Goal: Task Accomplishment & Management: Use online tool/utility

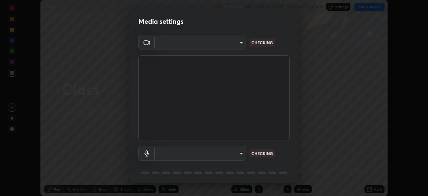
scroll to position [24, 0]
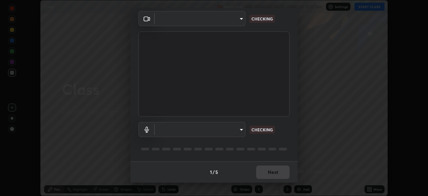
type input "e15fe1ebf70cde3bfcbeee335f8652014c7a9185cc29a01d69aea44f35fb34b8"
type input "communications"
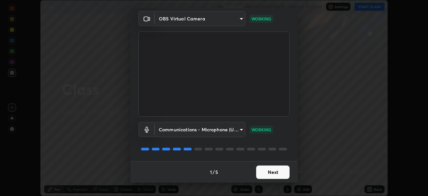
click at [270, 173] on button "Next" at bounding box center [272, 171] width 33 height 13
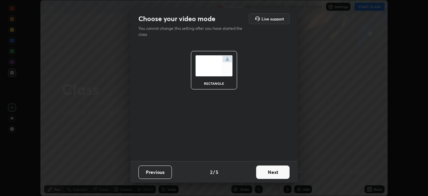
click at [270, 173] on button "Next" at bounding box center [272, 171] width 33 height 13
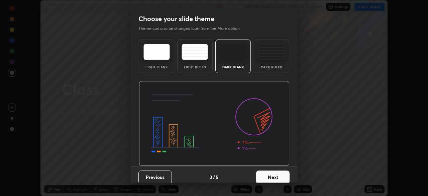
click at [271, 175] on button "Next" at bounding box center [272, 176] width 33 height 13
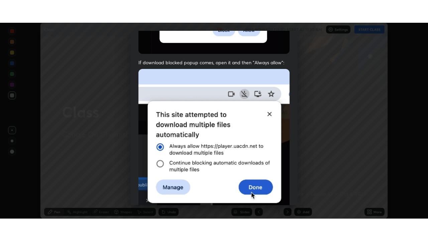
scroll to position [160, 0]
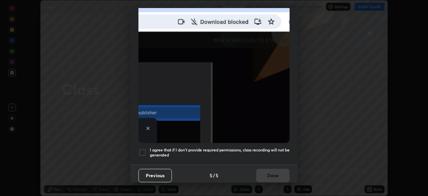
click at [263, 160] on div "Allow "Download multiple files" if prompted: If download blocked popup comes, o…" at bounding box center [213, 23] width 167 height 281
click at [265, 170] on div "Previous 5 / 5 Done" at bounding box center [213, 174] width 167 height 21
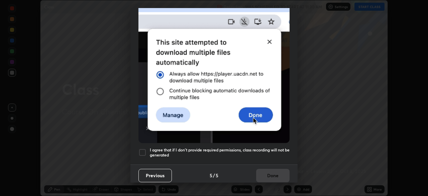
click at [263, 152] on h5 "I agree that if I don't provide required permissions, class recording will not …" at bounding box center [220, 152] width 140 height 10
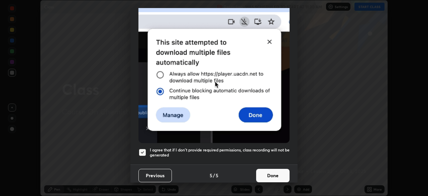
click at [267, 172] on button "Done" at bounding box center [272, 174] width 33 height 13
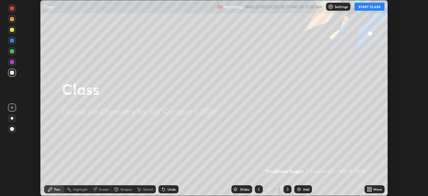
click at [358, 8] on button "START CLASS" at bounding box center [369, 7] width 30 height 8
click at [369, 189] on icon at bounding box center [368, 190] width 2 height 2
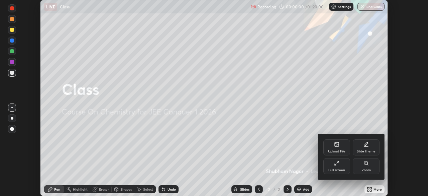
click at [338, 169] on div "Full screen" at bounding box center [336, 169] width 17 height 3
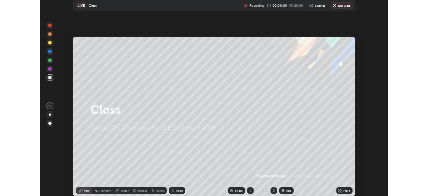
scroll to position [241, 428]
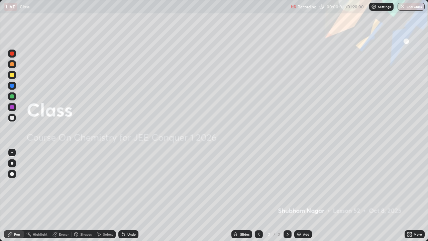
click at [302, 195] on div "Add" at bounding box center [303, 234] width 18 height 8
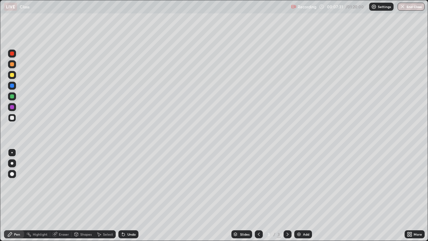
click at [15, 161] on div at bounding box center [12, 163] width 8 height 8
click at [12, 75] on div at bounding box center [12, 75] width 4 height 4
click at [86, 195] on div "Shapes" at bounding box center [85, 233] width 11 height 3
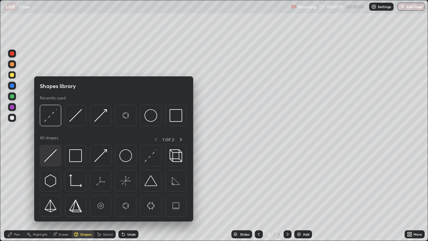
click at [54, 159] on img at bounding box center [50, 155] width 13 height 13
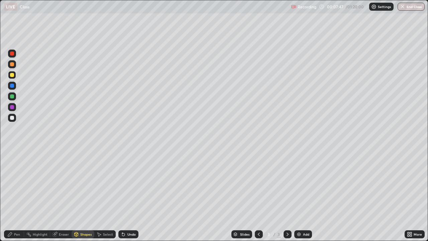
click at [79, 195] on div "Shapes" at bounding box center [83, 234] width 23 height 8
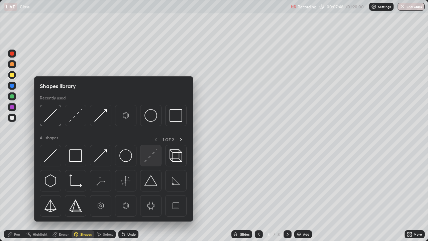
click at [151, 155] on img at bounding box center [150, 155] width 13 height 13
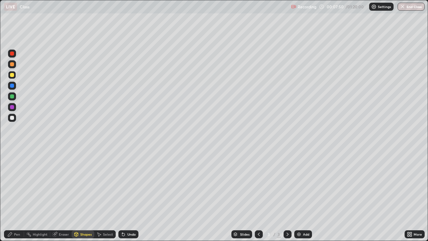
click at [11, 96] on div at bounding box center [12, 96] width 4 height 4
click at [19, 195] on div "Pen" at bounding box center [17, 233] width 6 height 3
click at [12, 118] on div at bounding box center [12, 118] width 4 height 4
click at [9, 106] on div at bounding box center [12, 107] width 8 height 8
click at [12, 86] on div at bounding box center [12, 86] width 4 height 4
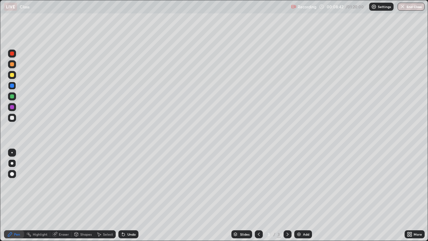
click at [10, 96] on div at bounding box center [12, 96] width 4 height 4
click at [9, 118] on div at bounding box center [12, 118] width 8 height 8
click at [11, 96] on div at bounding box center [12, 96] width 4 height 4
click at [10, 86] on div at bounding box center [12, 86] width 4 height 4
click at [12, 109] on div at bounding box center [12, 107] width 4 height 4
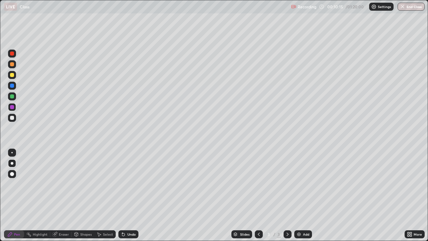
click at [9, 86] on div at bounding box center [12, 86] width 8 height 8
click at [11, 96] on div at bounding box center [12, 96] width 4 height 4
click at [12, 73] on div at bounding box center [12, 75] width 4 height 4
click at [12, 64] on div at bounding box center [12, 64] width 4 height 4
click at [59, 195] on div "Eraser" at bounding box center [64, 233] width 10 height 3
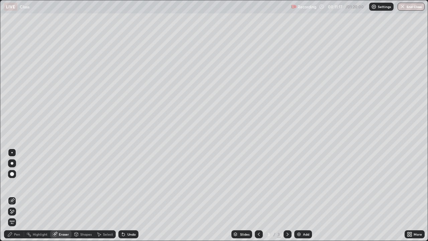
click at [17, 195] on div "Pen" at bounding box center [17, 233] width 6 height 3
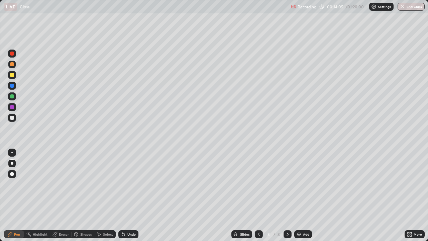
click at [298, 195] on img at bounding box center [298, 233] width 5 height 5
click at [12, 76] on div at bounding box center [12, 75] width 4 height 4
click at [127, 195] on div "Undo" at bounding box center [131, 233] width 8 height 3
click at [124, 195] on icon at bounding box center [123, 233] width 5 height 5
click at [122, 195] on icon at bounding box center [122, 232] width 1 height 1
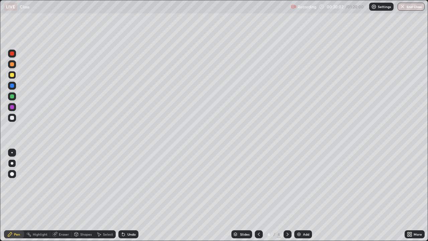
click at [125, 195] on icon at bounding box center [123, 233] width 5 height 5
click at [122, 195] on icon at bounding box center [123, 234] width 3 height 3
click at [61, 195] on div "Eraser" at bounding box center [64, 233] width 10 height 3
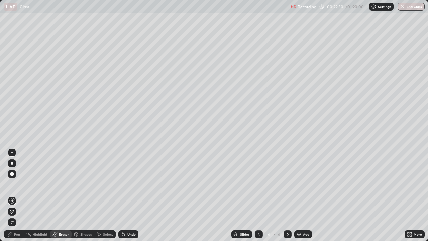
click at [103, 195] on div "Select" at bounding box center [108, 233] width 10 height 3
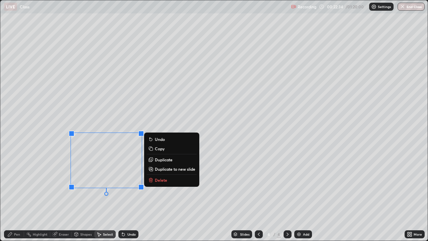
click at [95, 195] on div "0 ° Undo Copy Duplicate Duplicate to new slide Delete" at bounding box center [213, 120] width 427 height 240
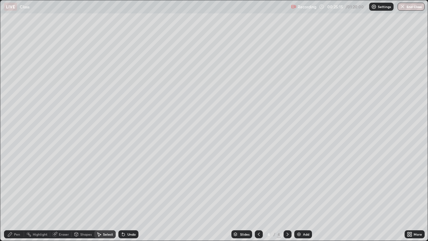
click at [20, 195] on div "Pen" at bounding box center [17, 233] width 6 height 3
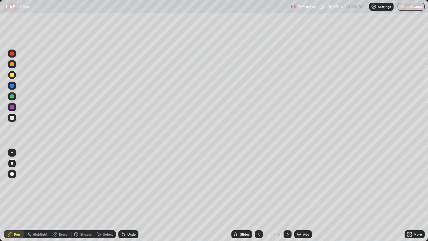
click at [12, 117] on div at bounding box center [12, 118] width 4 height 4
click at [122, 195] on icon at bounding box center [123, 234] width 3 height 3
click at [126, 195] on div "Undo" at bounding box center [128, 234] width 20 height 8
click at [128, 195] on div "Undo" at bounding box center [131, 233] width 8 height 3
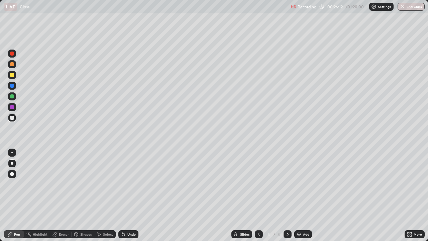
click at [128, 195] on div "Undo" at bounding box center [131, 233] width 8 height 3
click at [129, 195] on div "Undo" at bounding box center [131, 233] width 8 height 3
click at [125, 195] on div "Undo" at bounding box center [128, 234] width 20 height 8
click at [301, 195] on img at bounding box center [298, 233] width 5 height 5
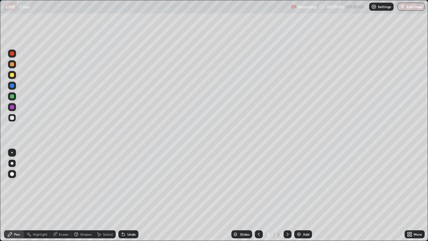
click at [12, 76] on div at bounding box center [12, 75] width 4 height 4
click at [129, 195] on div "Undo" at bounding box center [131, 233] width 8 height 3
click at [128, 195] on div "Undo" at bounding box center [131, 233] width 8 height 3
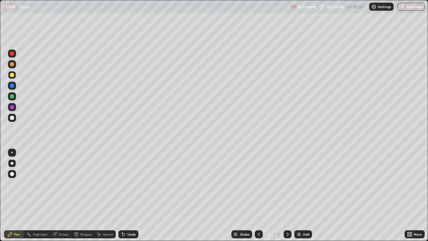
click at [124, 195] on icon at bounding box center [123, 233] width 5 height 5
click at [11, 119] on div at bounding box center [12, 118] width 4 height 4
click at [124, 195] on icon at bounding box center [123, 233] width 5 height 5
click at [122, 195] on icon at bounding box center [123, 234] width 3 height 3
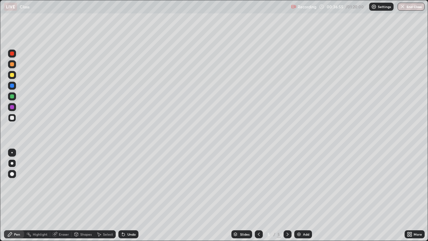
click at [122, 195] on icon at bounding box center [123, 234] width 3 height 3
click at [287, 195] on icon at bounding box center [287, 233] width 5 height 5
click at [306, 195] on div "Add" at bounding box center [306, 233] width 6 height 3
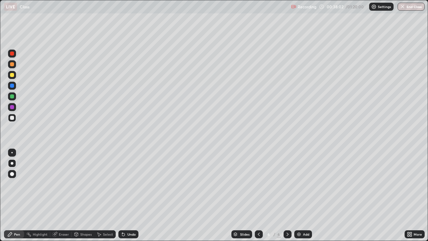
click at [128, 195] on div "Undo" at bounding box center [131, 233] width 8 height 3
click at [125, 195] on div "Undo" at bounding box center [128, 234] width 20 height 8
click at [52, 195] on div "Eraser" at bounding box center [60, 234] width 21 height 8
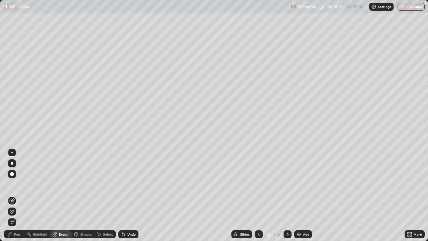
click at [60, 195] on div "Eraser" at bounding box center [64, 233] width 10 height 3
click at [19, 195] on div "Pen" at bounding box center [17, 233] width 6 height 3
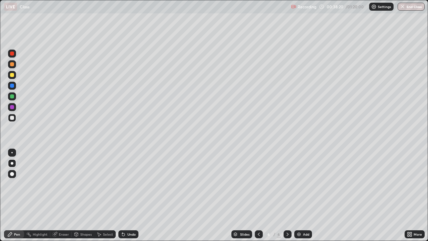
click at [122, 195] on icon at bounding box center [123, 234] width 3 height 3
click at [309, 195] on div "Add" at bounding box center [303, 234] width 18 height 8
click at [13, 75] on div at bounding box center [12, 75] width 4 height 4
click at [55, 195] on icon at bounding box center [54, 234] width 4 height 4
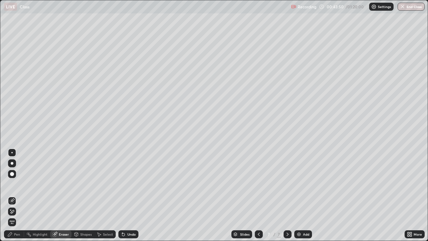
click at [13, 175] on div at bounding box center [12, 174] width 4 height 4
click at [105, 195] on div "Select" at bounding box center [108, 233] width 10 height 3
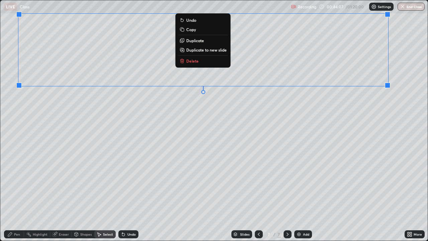
click at [225, 126] on div "0 ° Undo Copy Duplicate Duplicate to new slide Delete" at bounding box center [213, 120] width 427 height 240
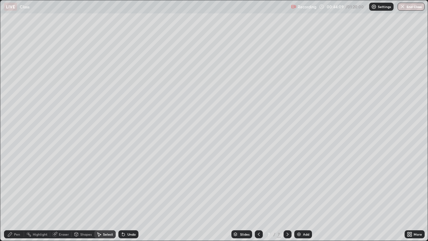
click at [19, 195] on div "Pen" at bounding box center [17, 233] width 6 height 3
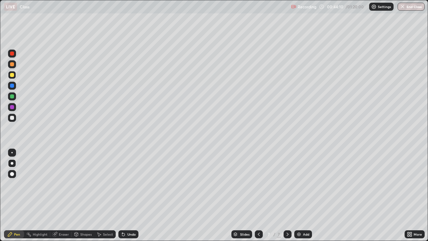
click at [12, 119] on div at bounding box center [12, 118] width 4 height 4
click at [122, 195] on icon at bounding box center [123, 234] width 3 height 3
click at [122, 195] on icon at bounding box center [122, 232] width 1 height 1
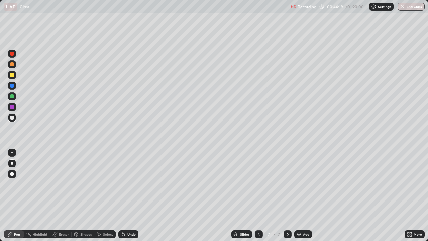
click at [408, 195] on icon at bounding box center [408, 233] width 2 height 2
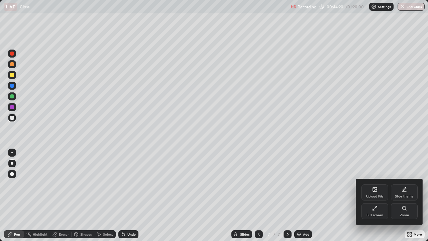
click at [372, 195] on div "Full screen" at bounding box center [374, 211] width 27 height 16
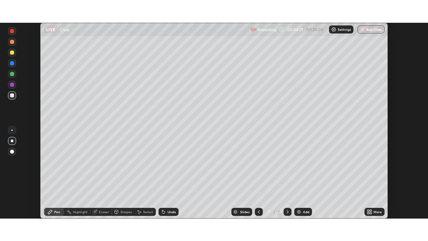
scroll to position [33228, 32996]
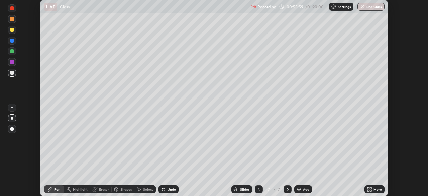
click at [164, 189] on icon at bounding box center [163, 188] width 5 height 5
click at [166, 186] on div "Undo" at bounding box center [168, 189] width 20 height 8
click at [162, 189] on icon at bounding box center [163, 189] width 3 height 3
click at [164, 188] on icon at bounding box center [163, 188] width 5 height 5
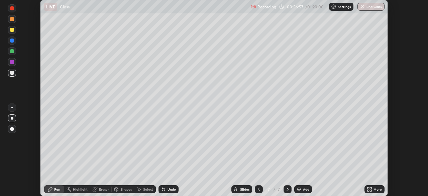
click at [104, 188] on div "Eraser" at bounding box center [104, 188] width 10 height 3
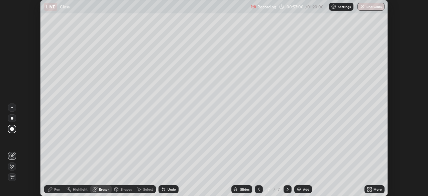
click at [60, 190] on div "Pen" at bounding box center [54, 189] width 20 height 8
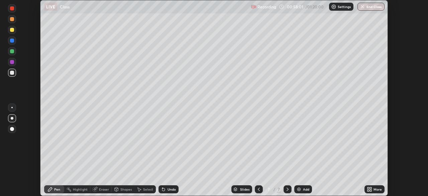
click at [370, 188] on icon at bounding box center [371, 188] width 2 height 2
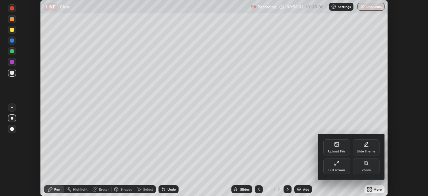
click at [342, 168] on div "Full screen" at bounding box center [336, 169] width 17 height 3
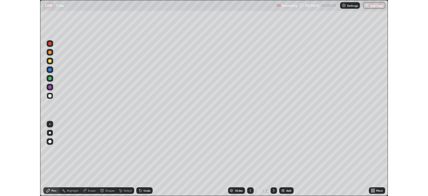
scroll to position [241, 428]
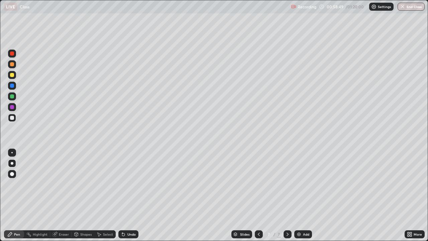
click at [298, 195] on img at bounding box center [298, 233] width 5 height 5
click at [12, 78] on div at bounding box center [12, 75] width 8 height 8
click at [12, 152] on div at bounding box center [11, 152] width 1 height 1
click at [122, 195] on icon at bounding box center [122, 232] width 1 height 1
click at [404, 7] on img "button" at bounding box center [402, 6] width 5 height 5
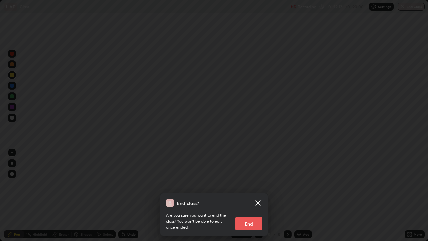
click at [248, 195] on button "End" at bounding box center [248, 223] width 27 height 13
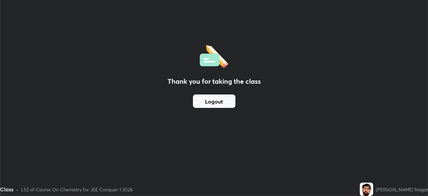
scroll to position [33228, 32996]
